Goal: Find specific page/section: Find specific page/section

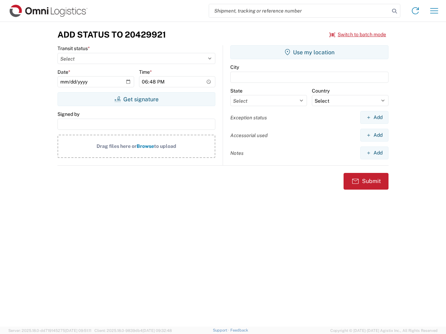
click at [299, 11] on input "search" at bounding box center [299, 10] width 180 height 13
click at [394, 11] on icon at bounding box center [395, 11] width 10 height 10
click at [415, 11] on icon at bounding box center [415, 10] width 11 height 11
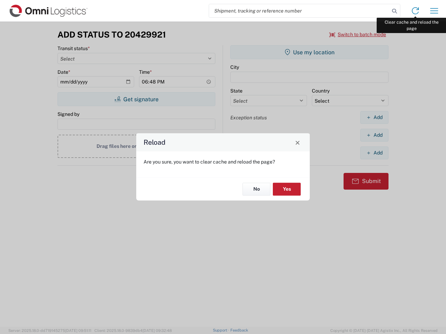
click at [434, 11] on div "Reload Are you sure, you want to clear cache and reload the page? No Yes" at bounding box center [223, 167] width 446 height 334
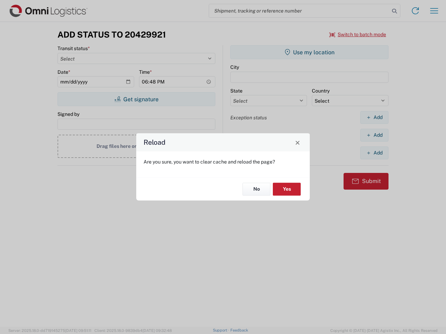
click at [358, 34] on div "Reload Are you sure, you want to clear cache and reload the page? No Yes" at bounding box center [223, 167] width 446 height 334
click at [136, 99] on div "Reload Are you sure, you want to clear cache and reload the page? No Yes" at bounding box center [223, 167] width 446 height 334
click at [309, 52] on div "Reload Are you sure, you want to clear cache and reload the page? No Yes" at bounding box center [223, 167] width 446 height 334
click at [374, 117] on div "Reload Are you sure, you want to clear cache and reload the page? No Yes" at bounding box center [223, 167] width 446 height 334
click at [374, 135] on div "Reload Are you sure, you want to clear cache and reload the page? No Yes" at bounding box center [223, 167] width 446 height 334
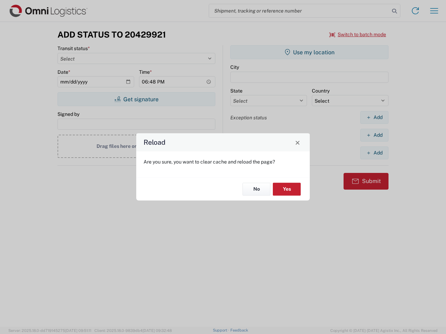
click at [374, 153] on div "Reload Are you sure, you want to clear cache and reload the page? No Yes" at bounding box center [223, 167] width 446 height 334
